Goal: Information Seeking & Learning: Learn about a topic

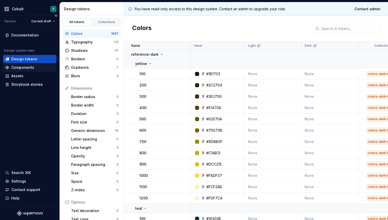
click at [24, 69] on div "Components" at bounding box center [22, 67] width 23 height 5
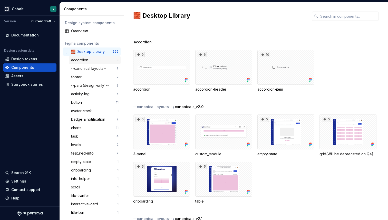
click at [88, 62] on div "accordion" at bounding box center [80, 59] width 19 height 5
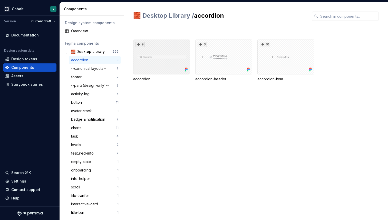
click at [159, 55] on div "9" at bounding box center [161, 57] width 57 height 35
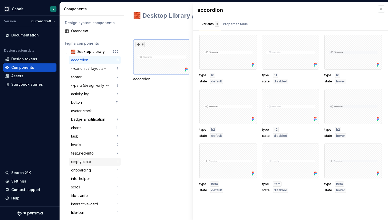
scroll to position [17, 0]
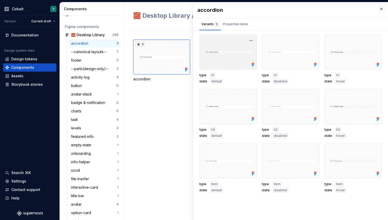
click at [219, 50] on div at bounding box center [227, 52] width 57 height 35
click at [251, 64] on icon at bounding box center [252, 64] width 5 height 5
click at [28, 60] on div "Design tokens" at bounding box center [24, 58] width 26 height 5
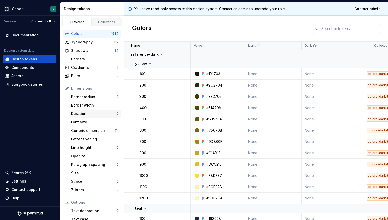
scroll to position [61, 0]
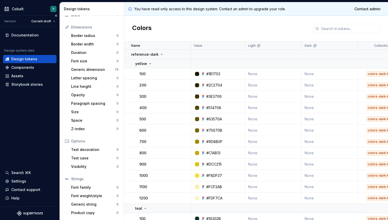
click at [25, 89] on div "Documentation Design system data Design tokens Components Assets Storybook stor…" at bounding box center [30, 116] width 60 height 179
click at [26, 87] on div "Storybook stories" at bounding box center [27, 84] width 32 height 5
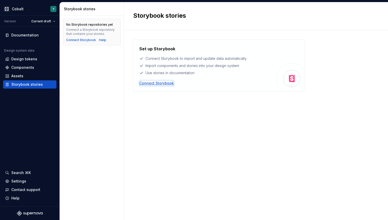
click at [150, 83] on div "Connect Storybook" at bounding box center [156, 83] width 34 height 5
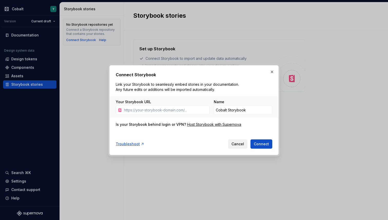
click at [239, 144] on span "Cancel" at bounding box center [237, 143] width 13 height 5
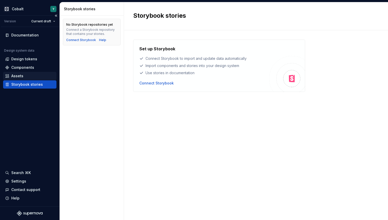
click at [21, 73] on div "Assets" at bounding box center [29, 76] width 53 height 8
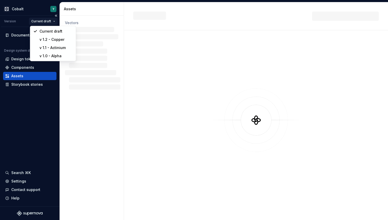
click at [54, 21] on html "Cobalt Y Version Current draft Documentation Design system data Design tokens C…" at bounding box center [194, 110] width 388 height 220
click at [48, 103] on html "Cobalt Y Version Current draft Documentation Design system data Design tokens C…" at bounding box center [194, 110] width 388 height 220
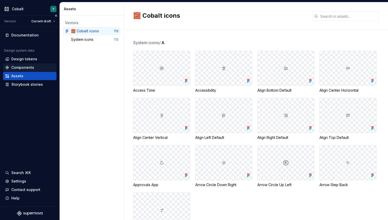
click at [29, 68] on div "Components" at bounding box center [22, 67] width 23 height 5
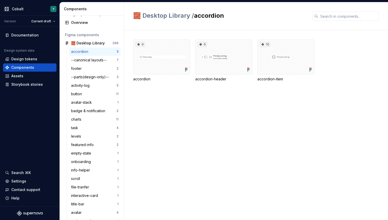
scroll to position [11, 0]
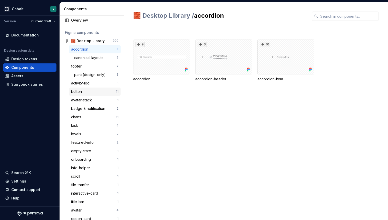
click at [80, 90] on div "button" at bounding box center [77, 91] width 13 height 5
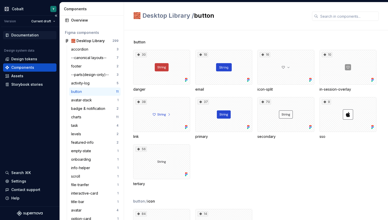
click at [31, 34] on div "Documentation" at bounding box center [24, 35] width 27 height 5
click at [32, 35] on div "Documentation" at bounding box center [24, 35] width 27 height 5
